Goal: Find specific page/section: Find specific page/section

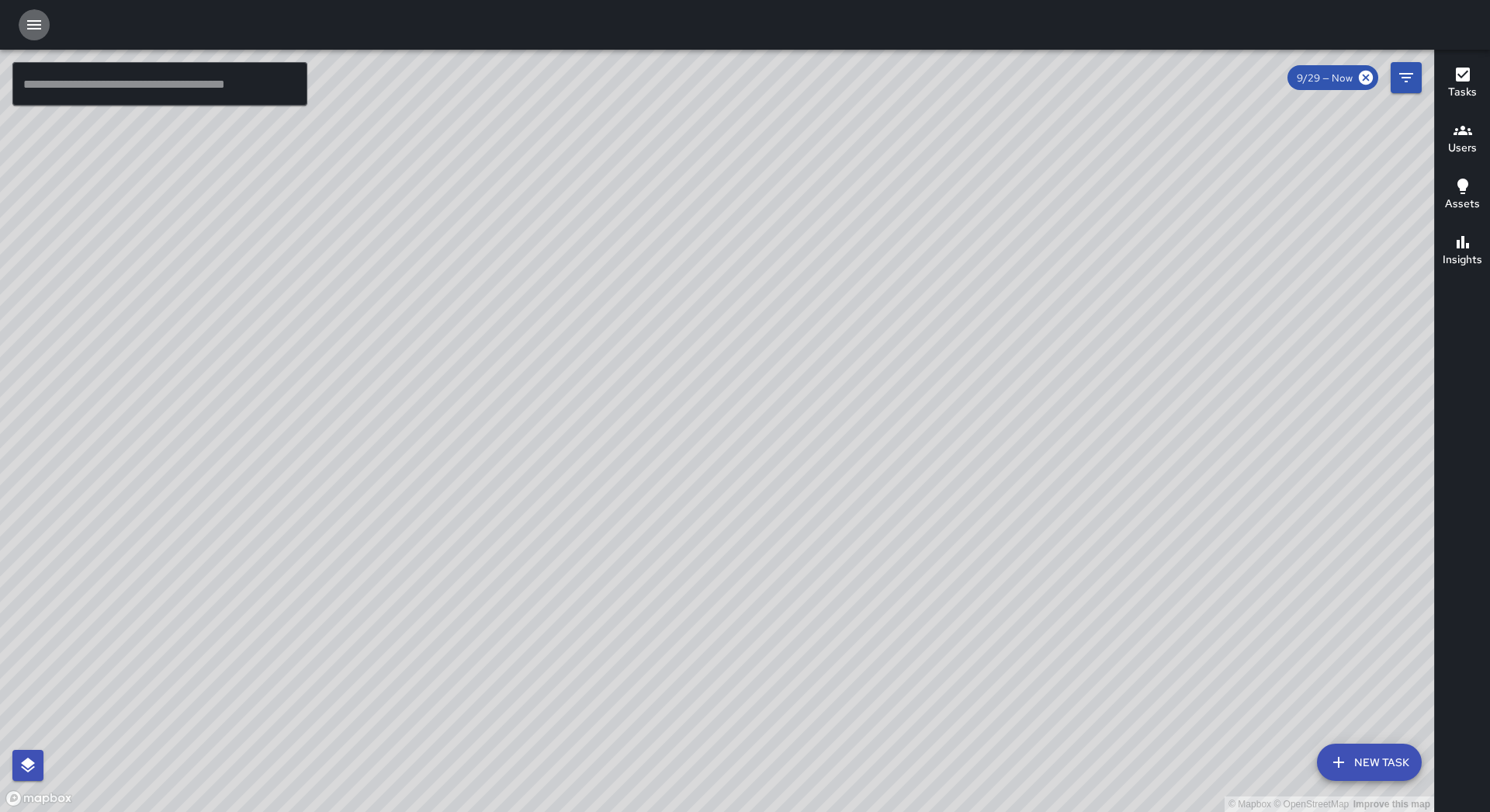
click at [36, 14] on button "button" at bounding box center [34, 24] width 31 height 31
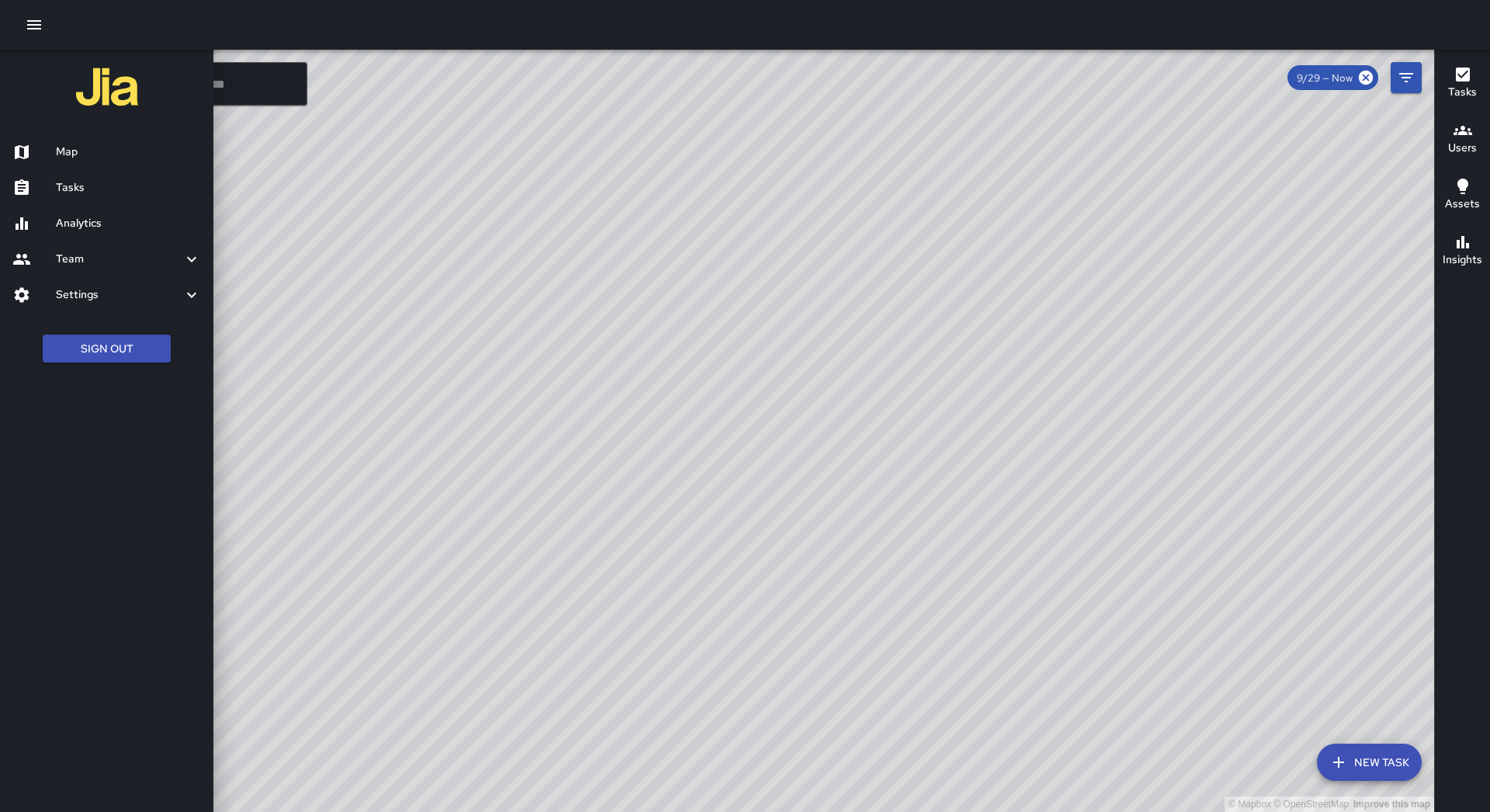
click at [128, 195] on h6 "Tasks" at bounding box center [128, 187] width 145 height 17
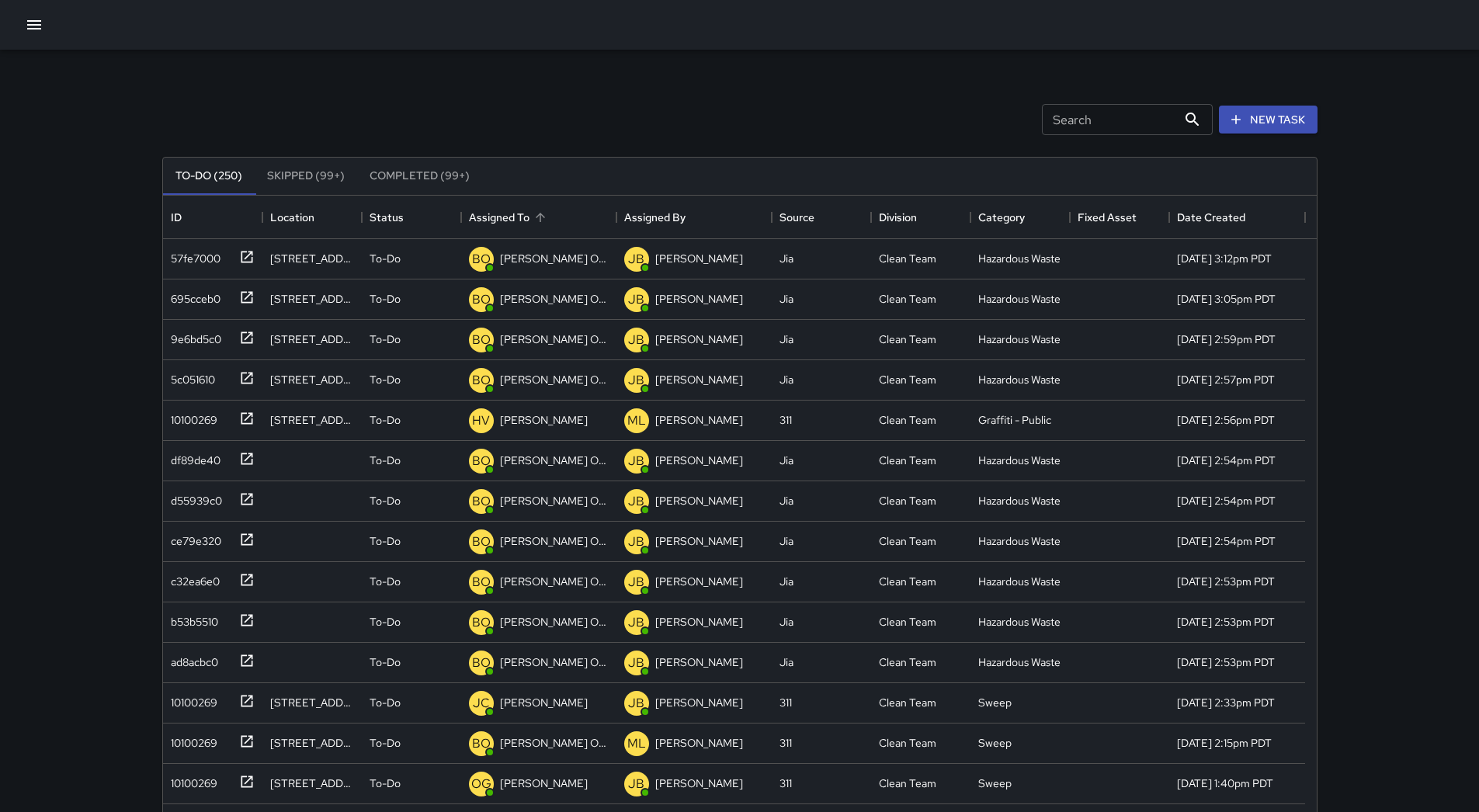
scroll to position [646, 1142]
click at [540, 212] on icon "Sort" at bounding box center [540, 217] width 14 height 14
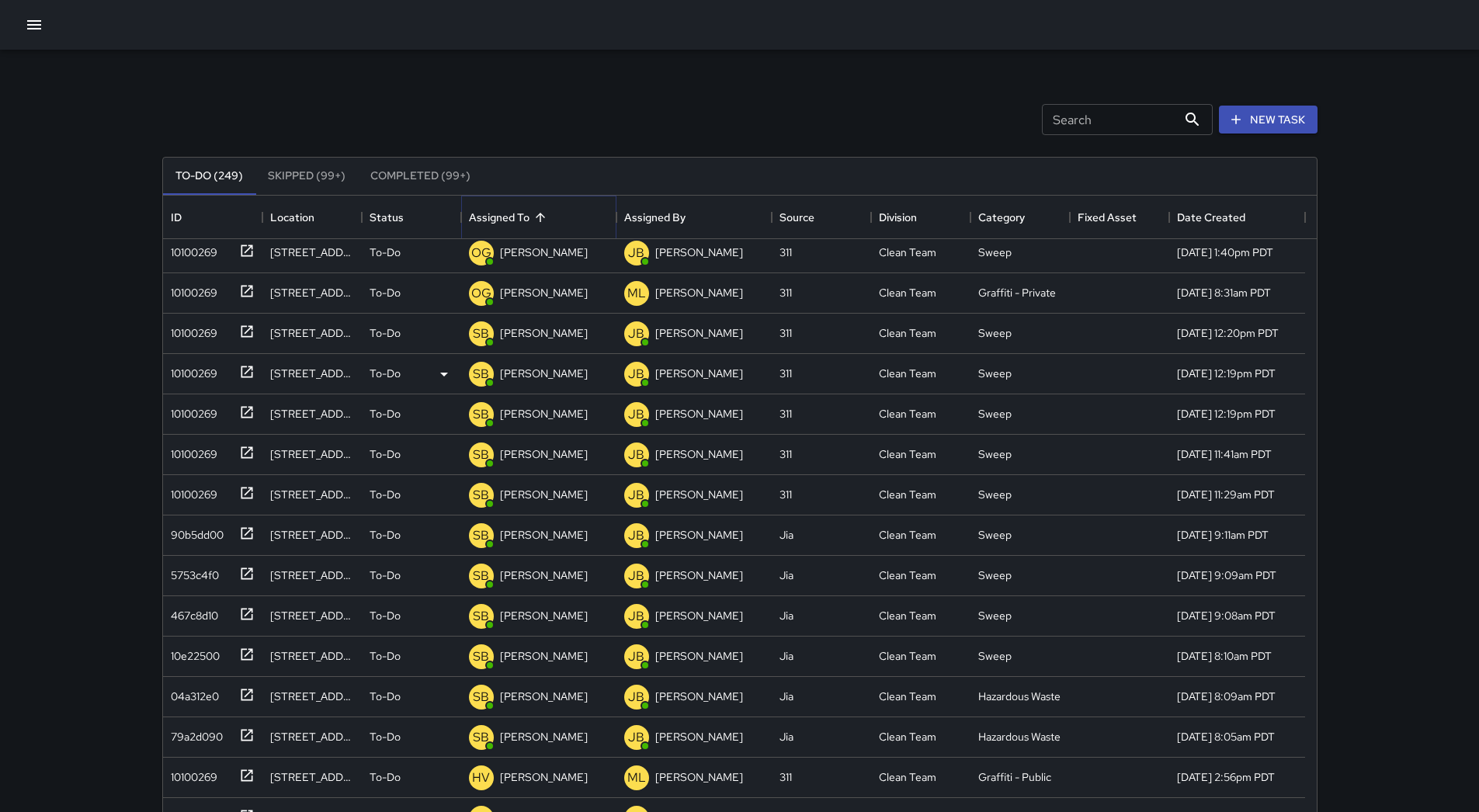
scroll to position [931, 0]
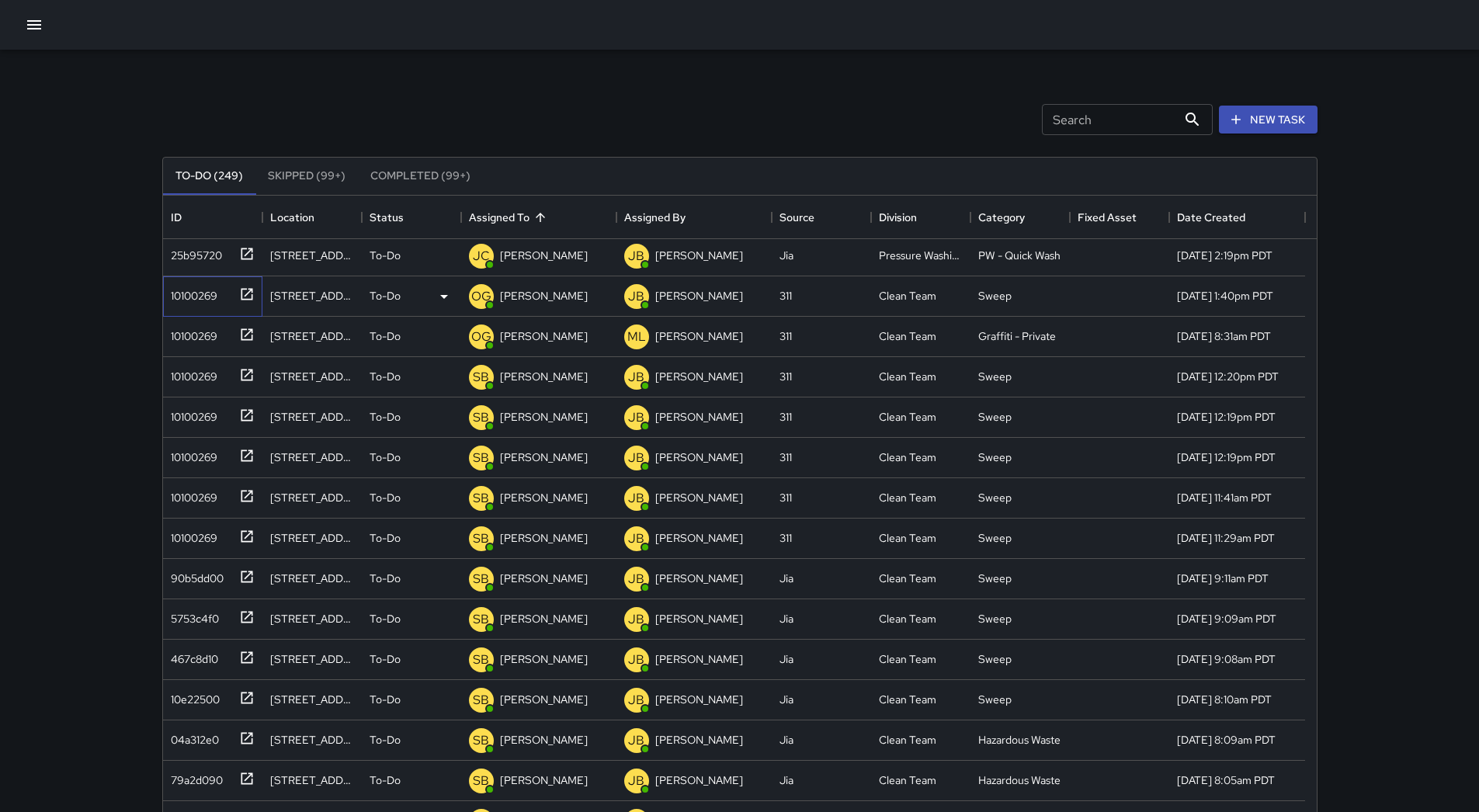
click at [179, 298] on div "10100269" at bounding box center [190, 293] width 53 height 22
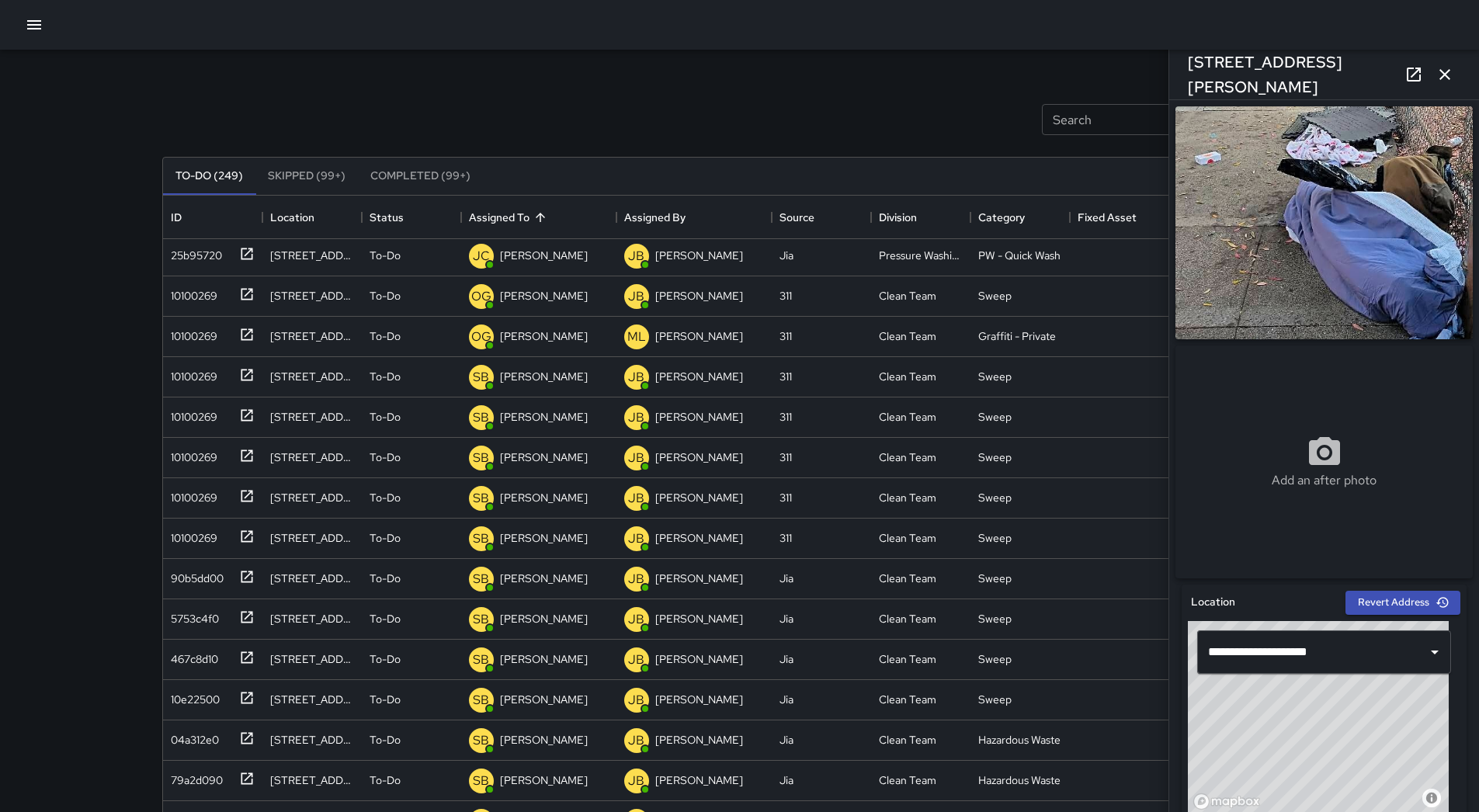
click at [1436, 79] on icon "button" at bounding box center [1444, 75] width 19 height 19
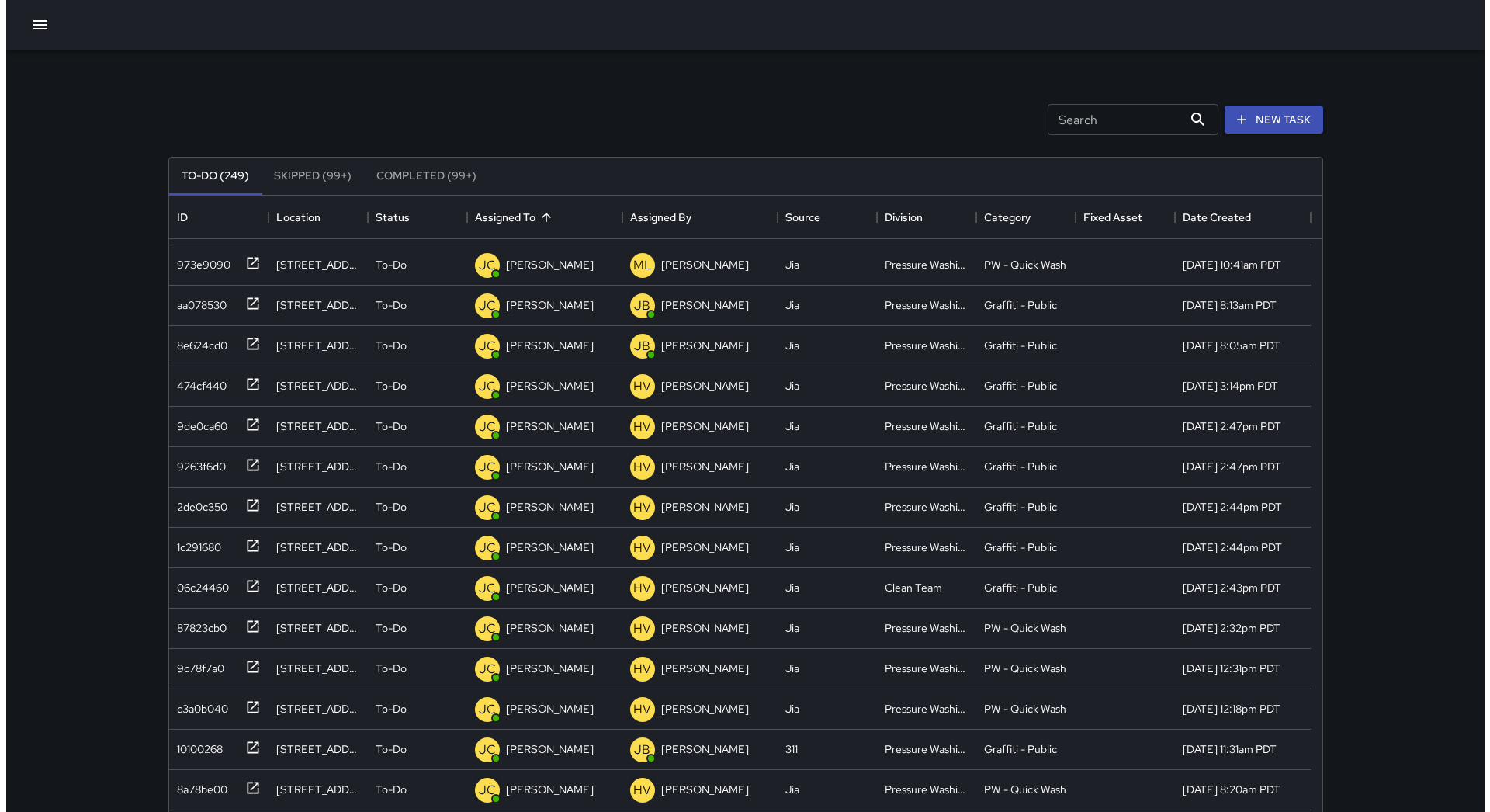
scroll to position [0, 0]
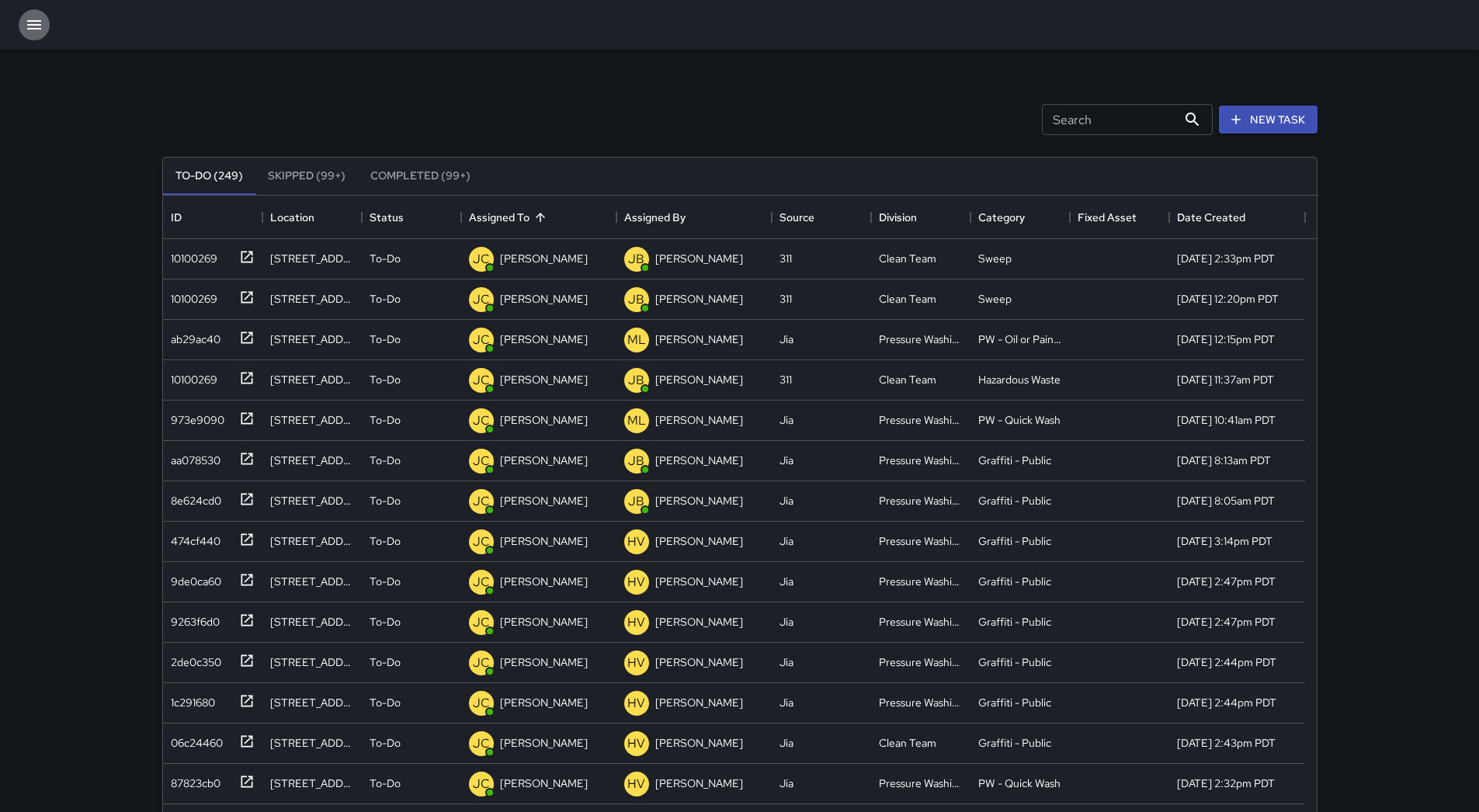
click at [37, 34] on icon "button" at bounding box center [34, 25] width 19 height 19
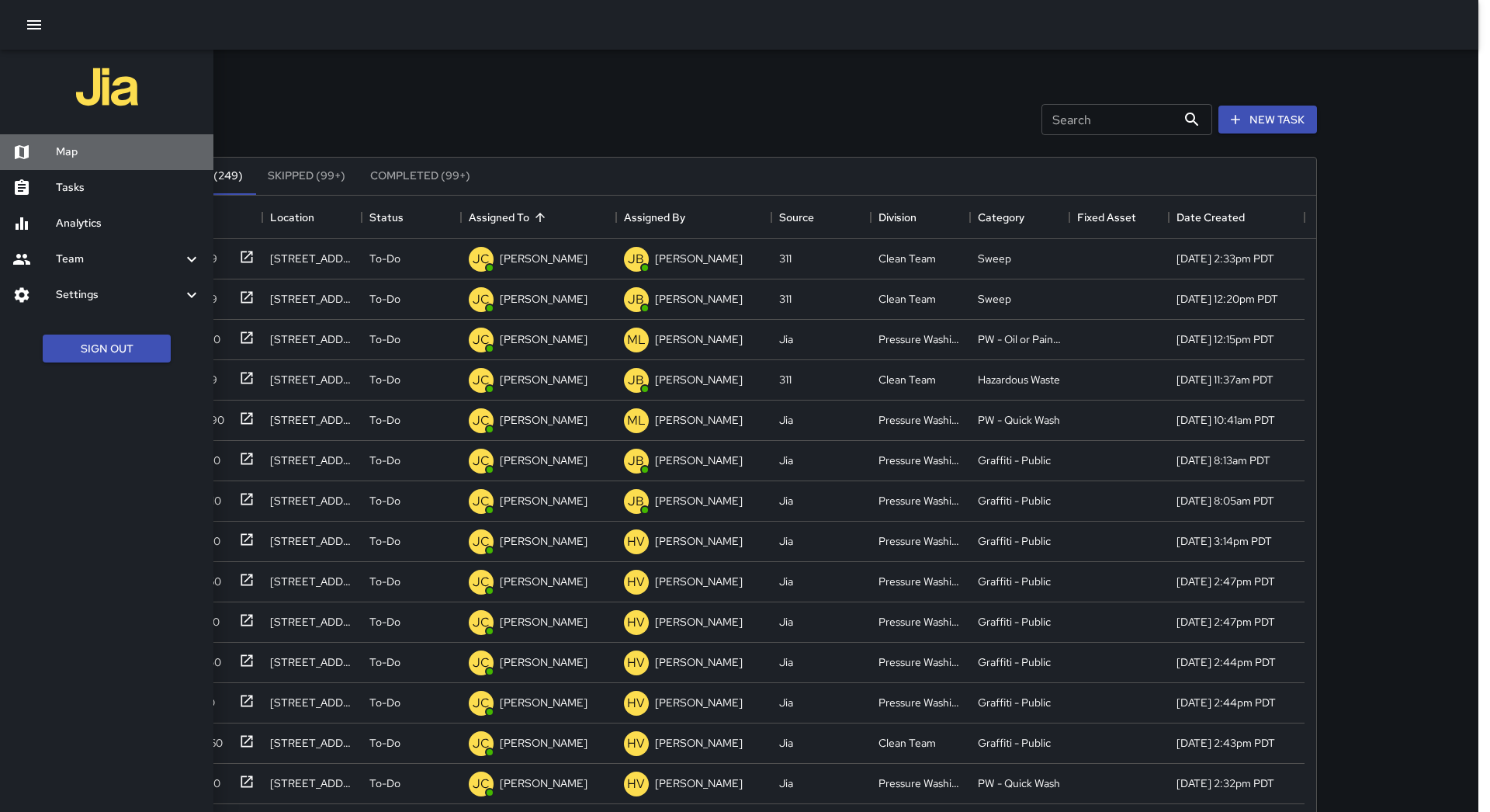
click at [87, 143] on div "Map" at bounding box center [106, 152] width 213 height 36
